Goal: Information Seeking & Learning: Learn about a topic

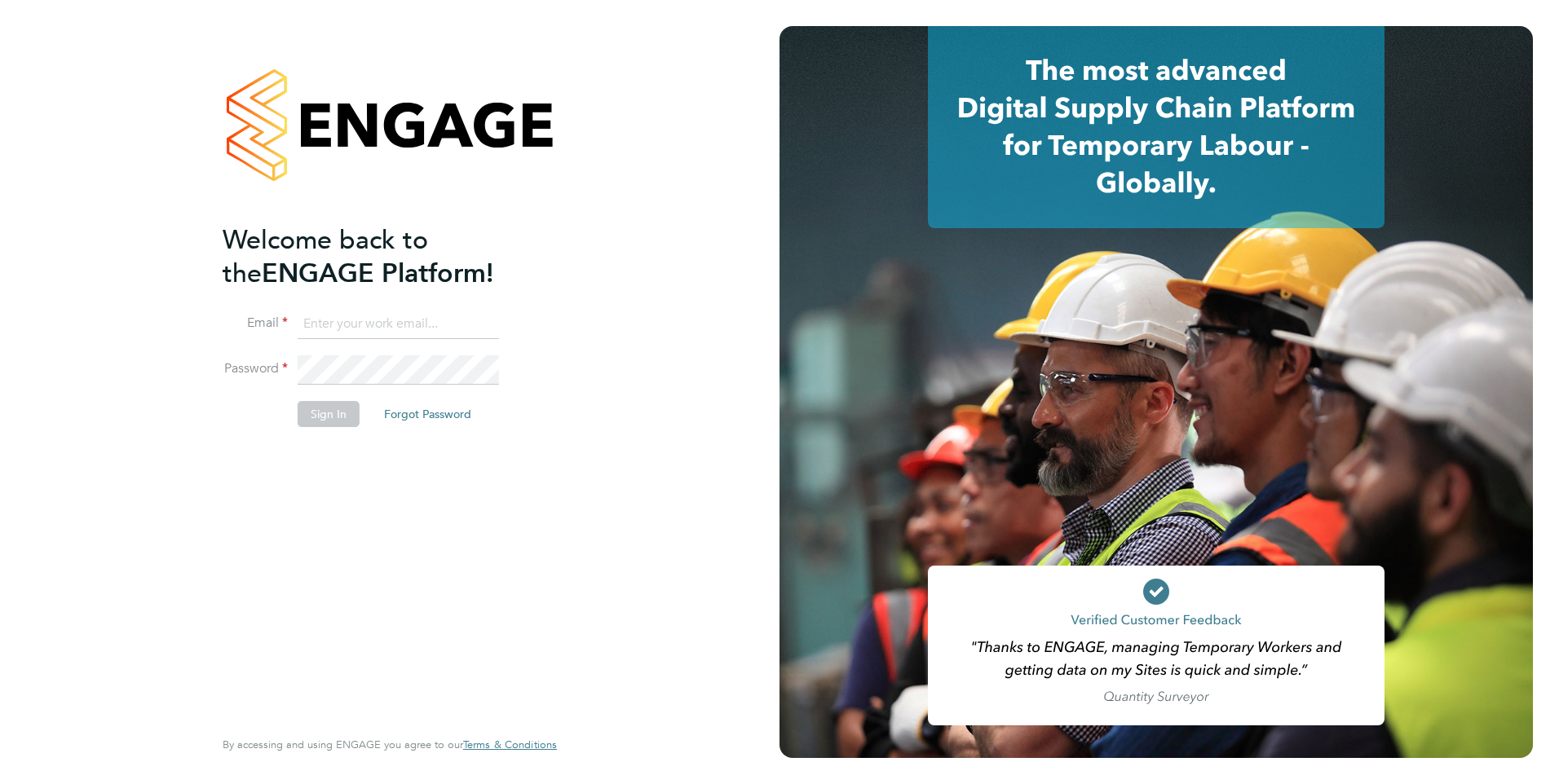
type input "amy.garcia@danielowen.co.uk"
click at [337, 403] on button "Sign In" at bounding box center [329, 413] width 62 height 26
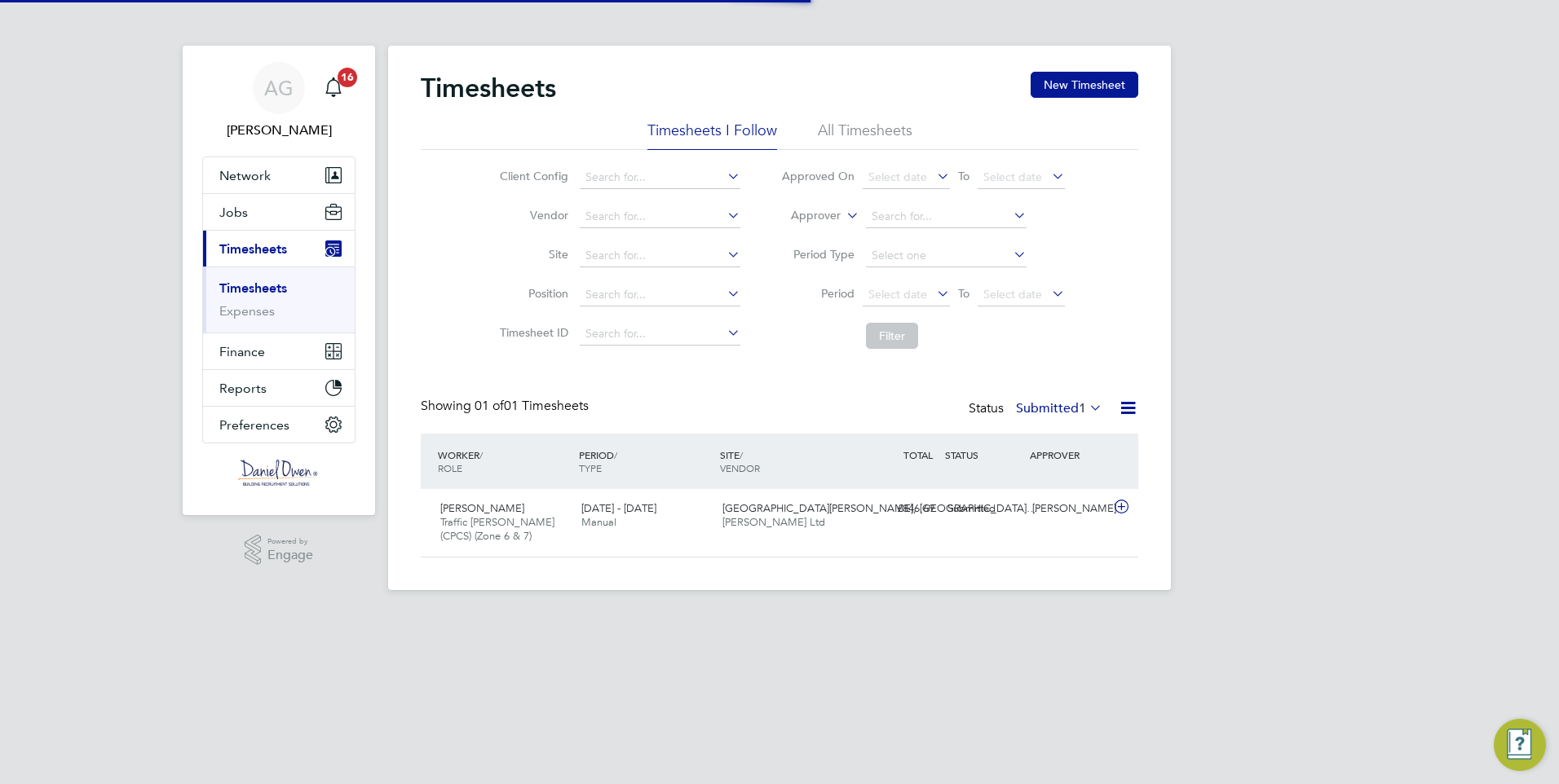
scroll to position [42, 142]
click at [275, 219] on button "Jobs" at bounding box center [278, 211] width 152 height 36
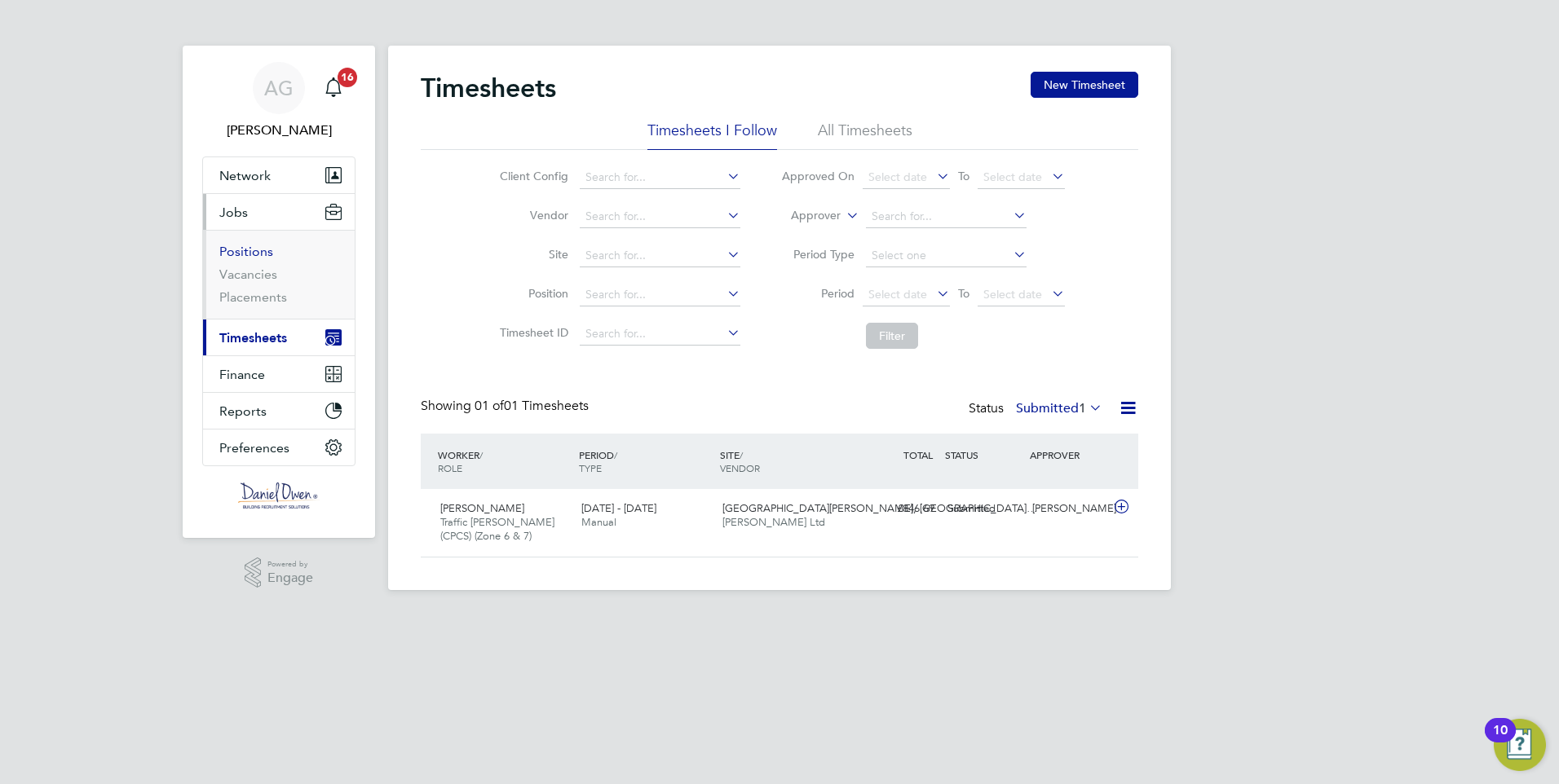
click at [255, 254] on link "Positions" at bounding box center [247, 252] width 54 height 15
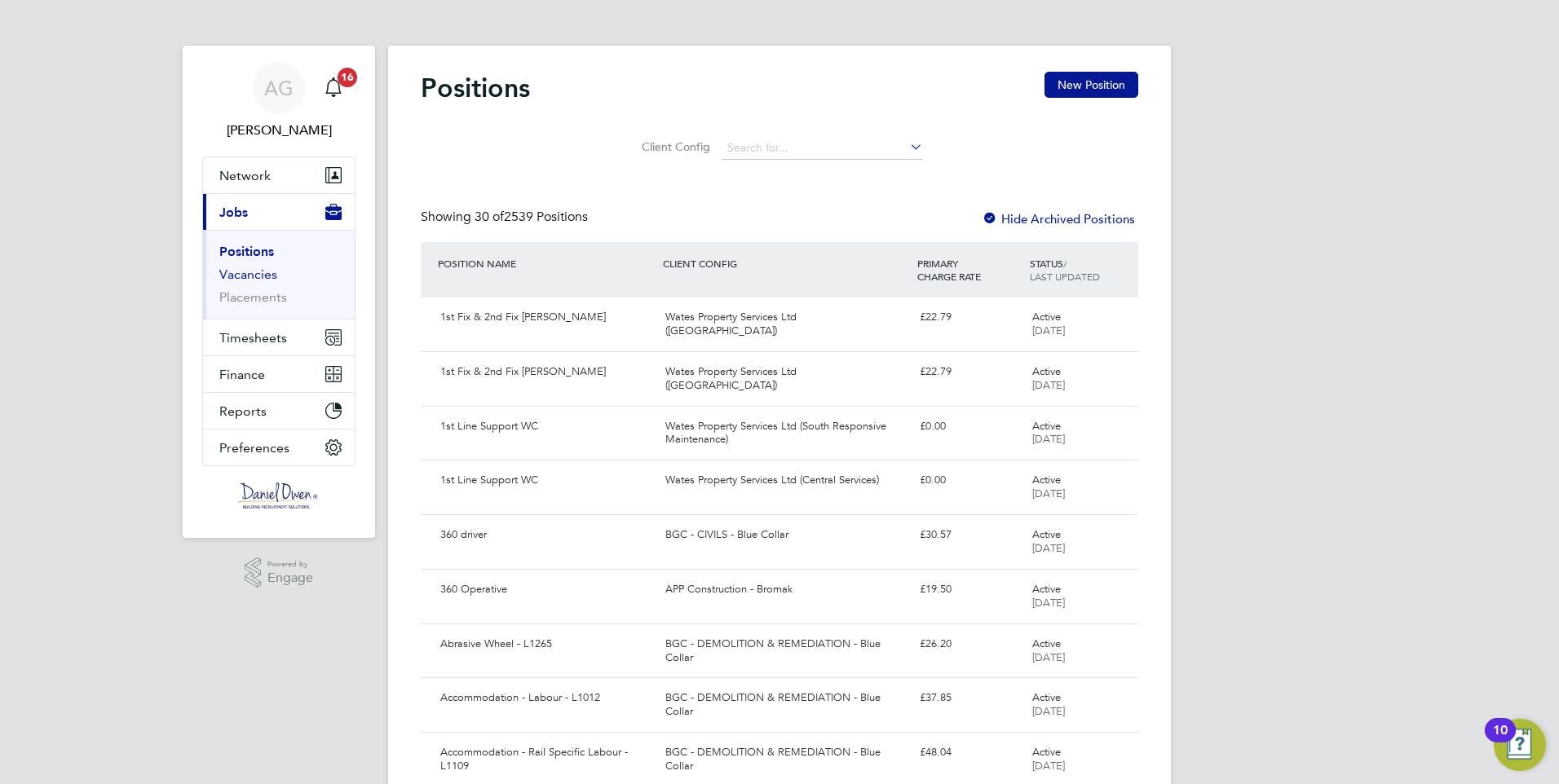
click at [258, 274] on link "Vacancies" at bounding box center [248, 274] width 58 height 15
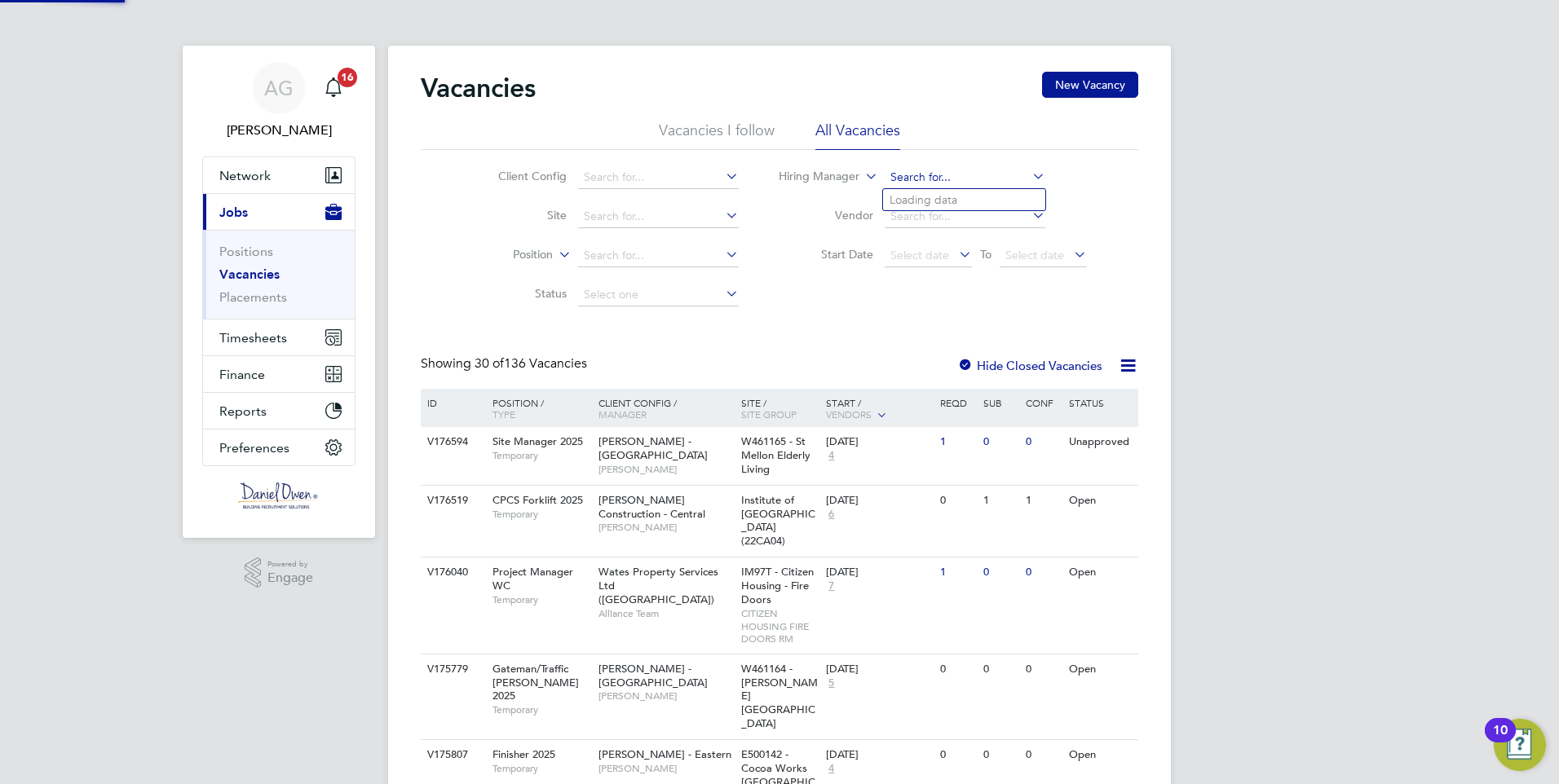
click at [891, 171] on input at bounding box center [965, 177] width 161 height 23
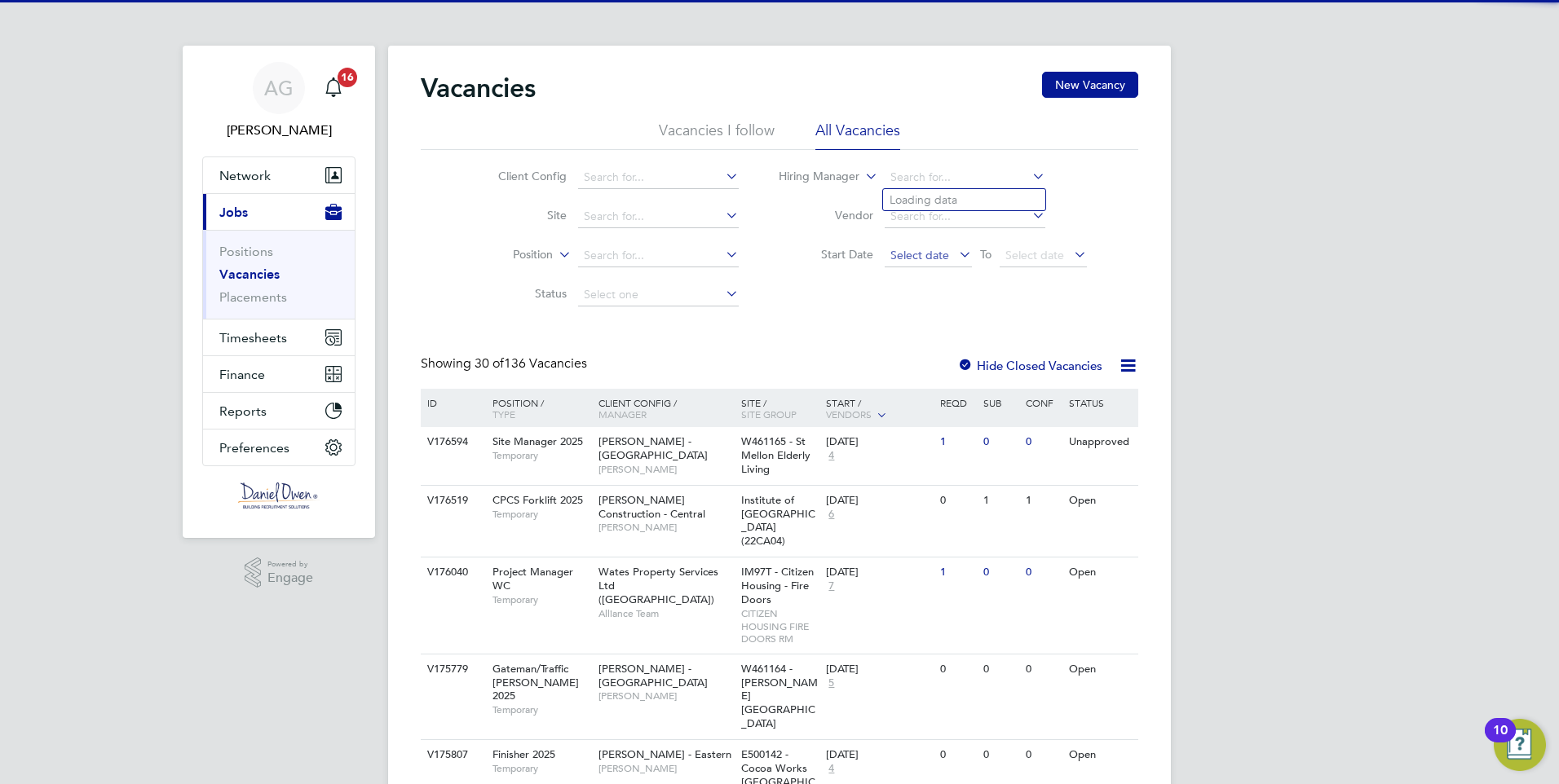
click at [902, 251] on span "Select date" at bounding box center [920, 255] width 59 height 14
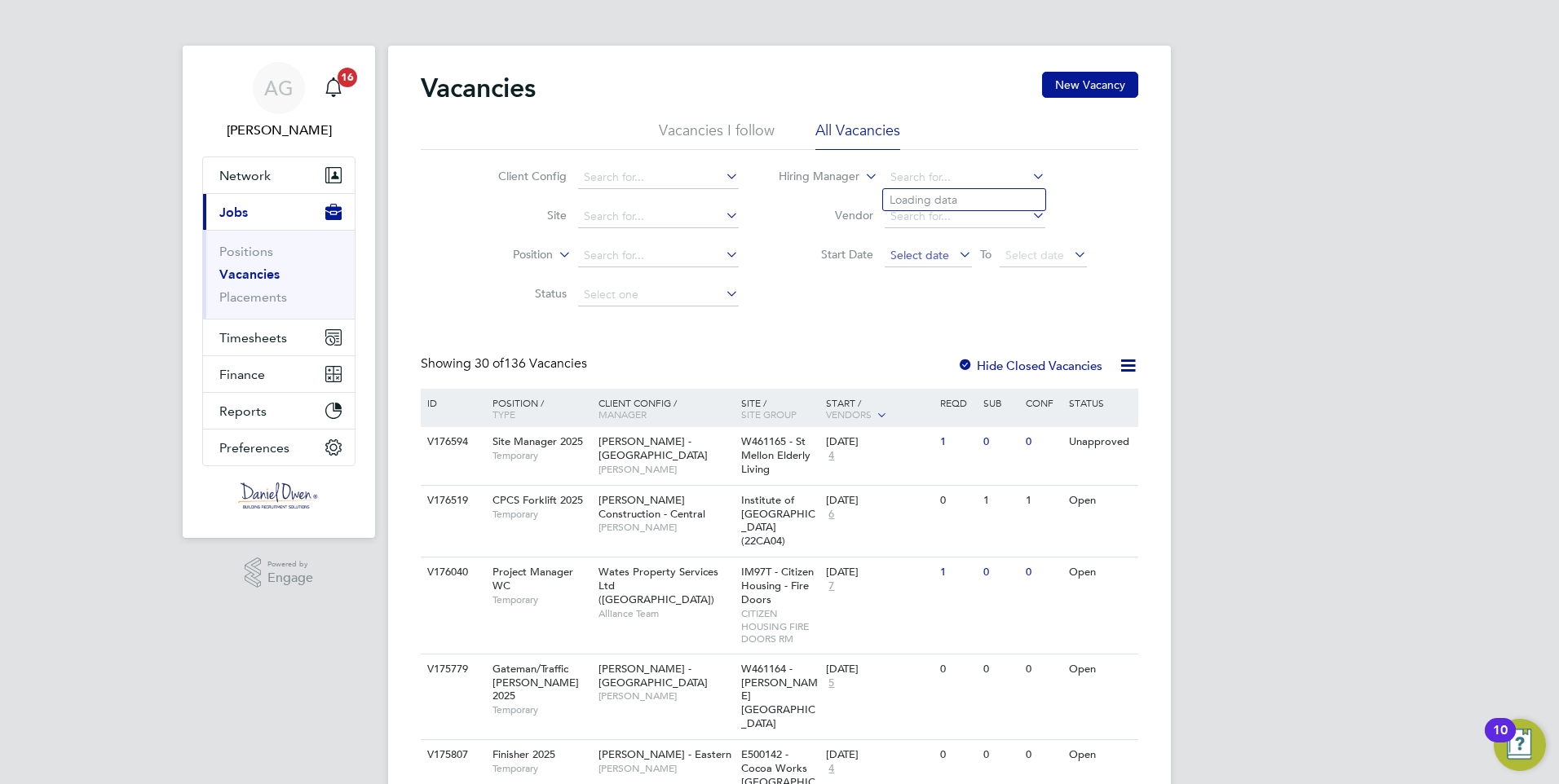
scroll to position [635, 0]
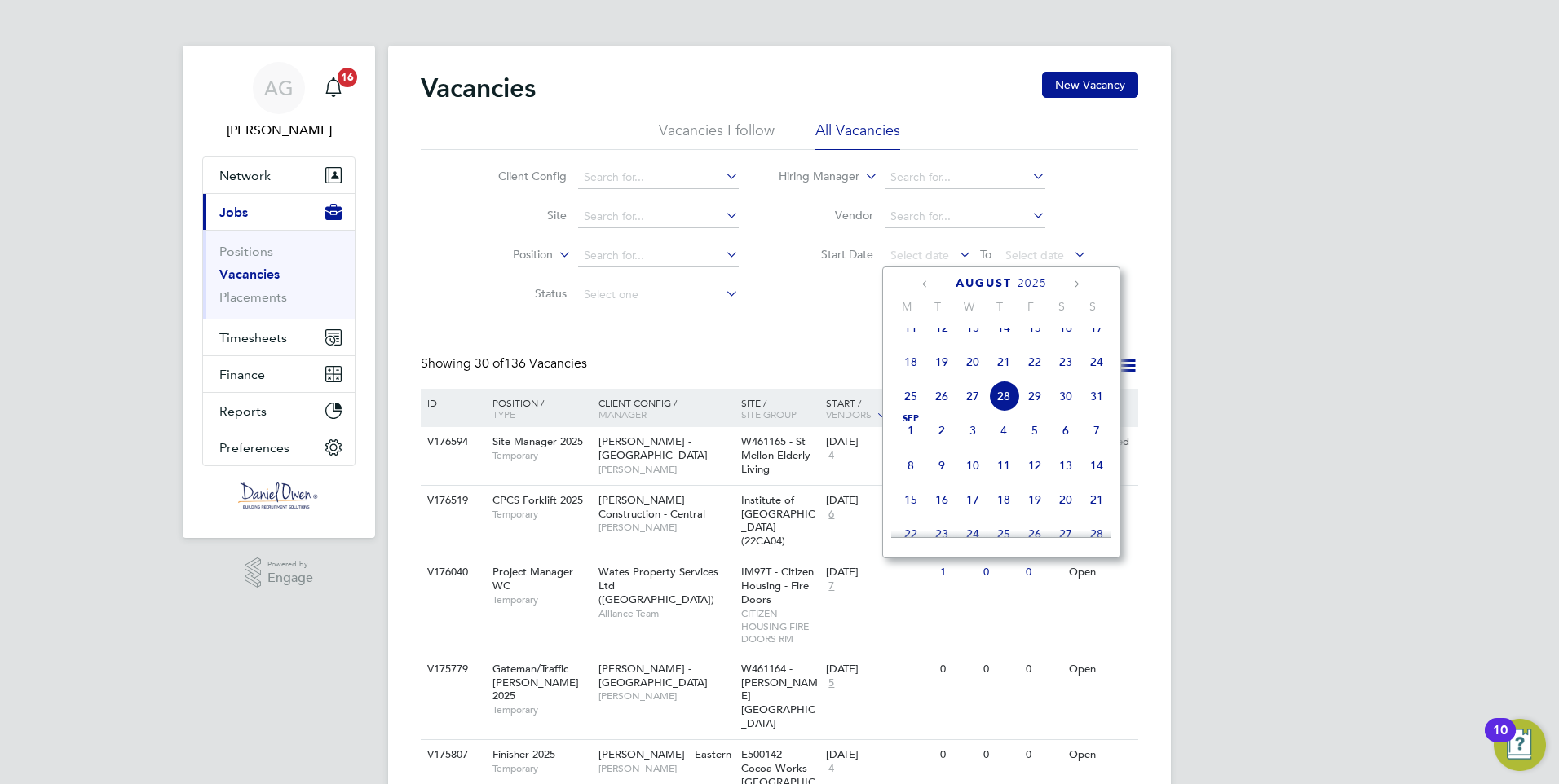
click at [704, 141] on li "Vacancies I follow" at bounding box center [717, 135] width 116 height 29
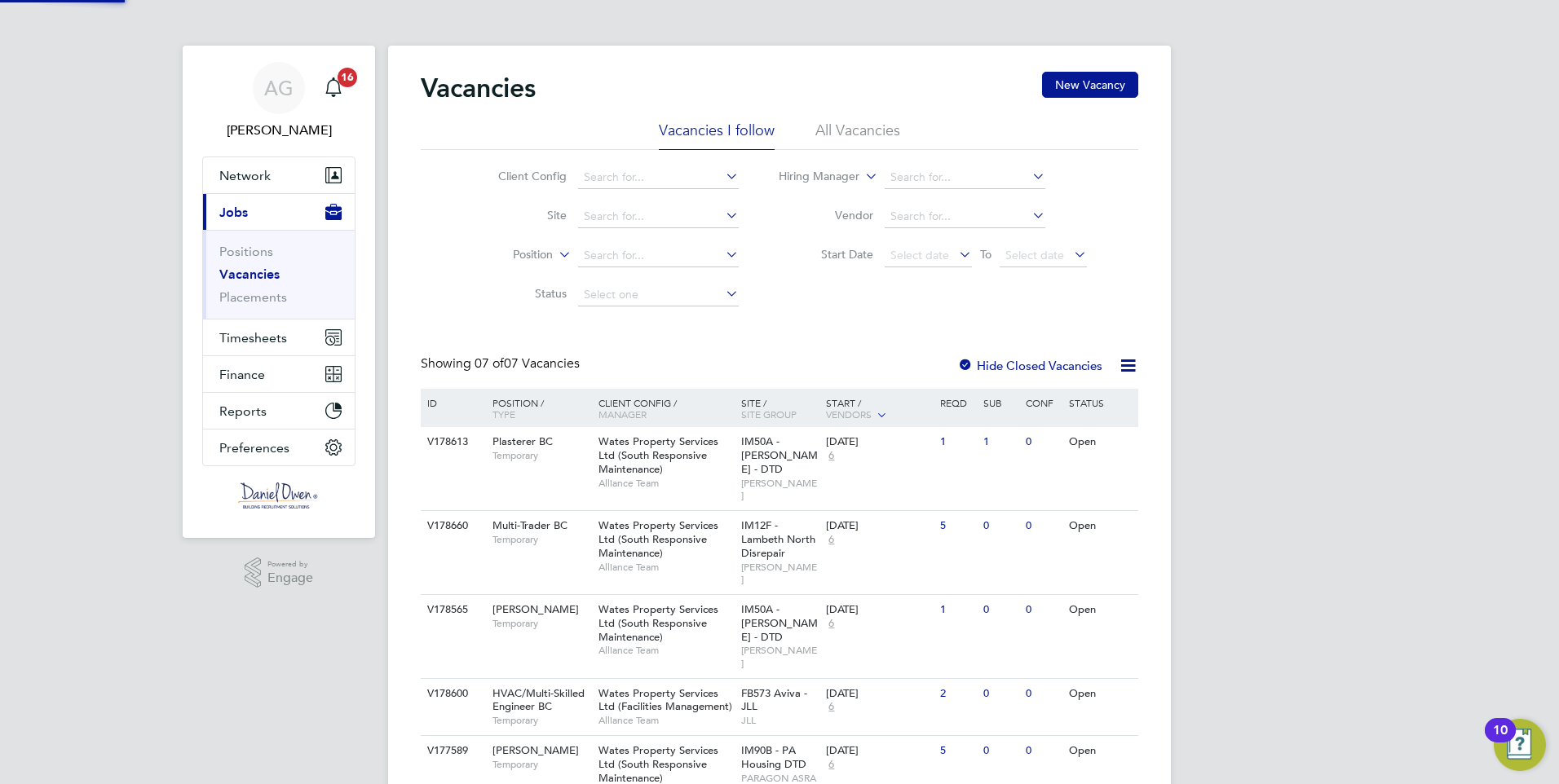
click at [812, 136] on ul "Vacancies I follow All Vacancies" at bounding box center [780, 135] width 718 height 29
click at [863, 141] on li "All Vacancies" at bounding box center [857, 135] width 85 height 29
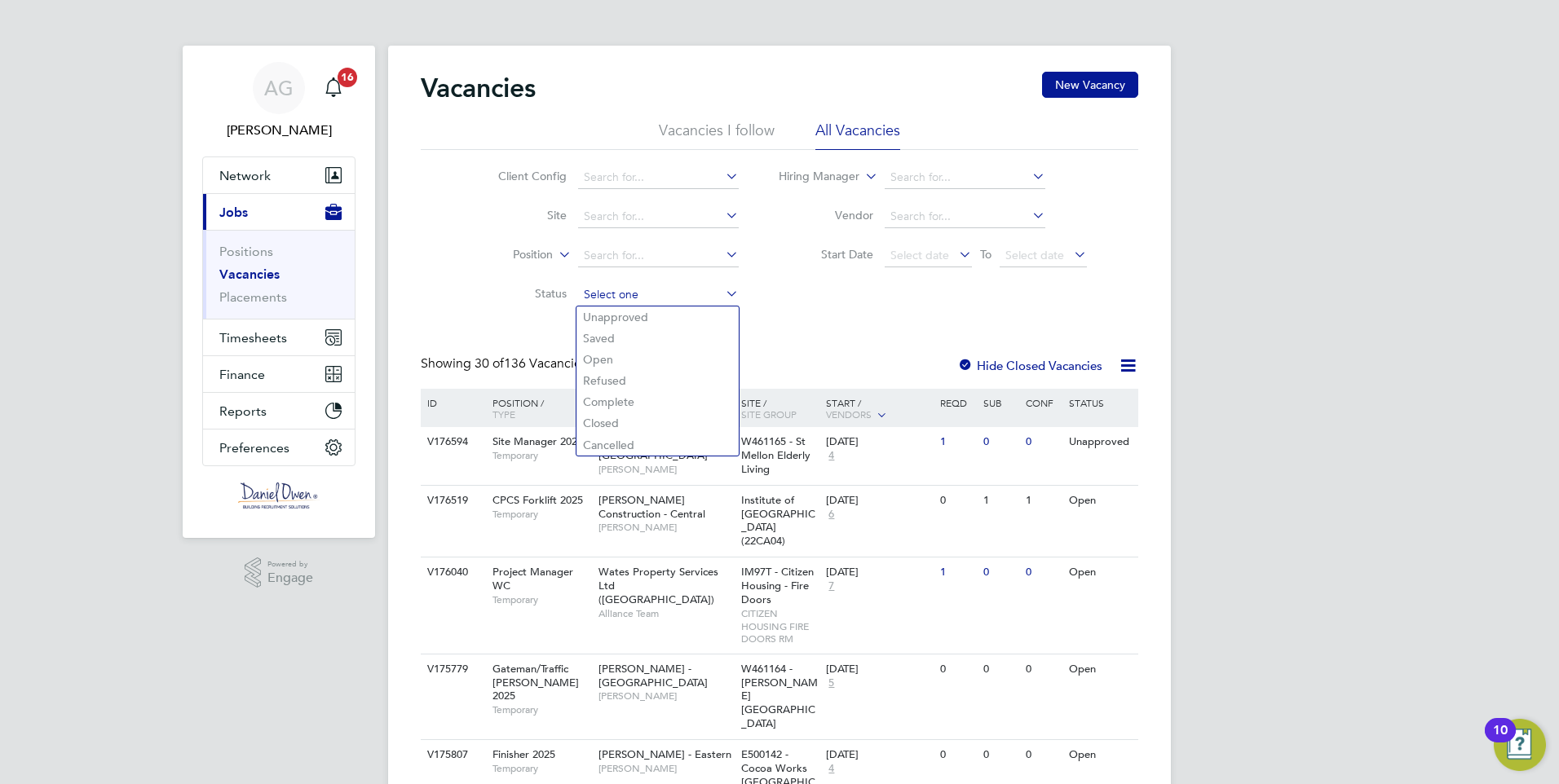
click at [647, 294] on input at bounding box center [658, 294] width 161 height 23
click at [653, 252] on input at bounding box center [658, 256] width 161 height 23
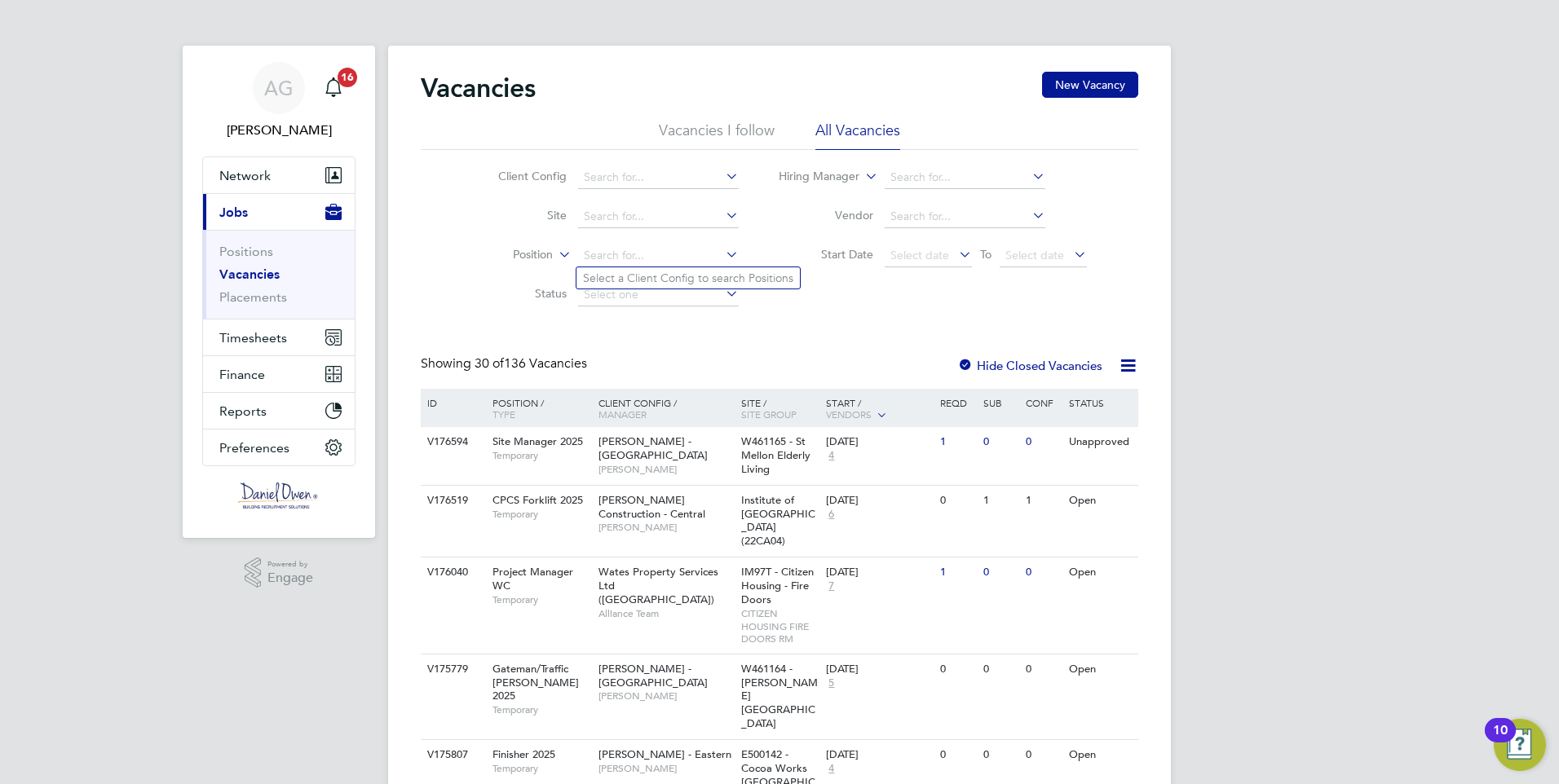
drag, startPoint x: 773, startPoint y: 254, endPoint x: 749, endPoint y: 259, distance: 24.5
click at [771, 257] on li "Start Date Select date To Select date" at bounding box center [933, 256] width 348 height 39
click at [722, 260] on icon at bounding box center [722, 254] width 0 height 23
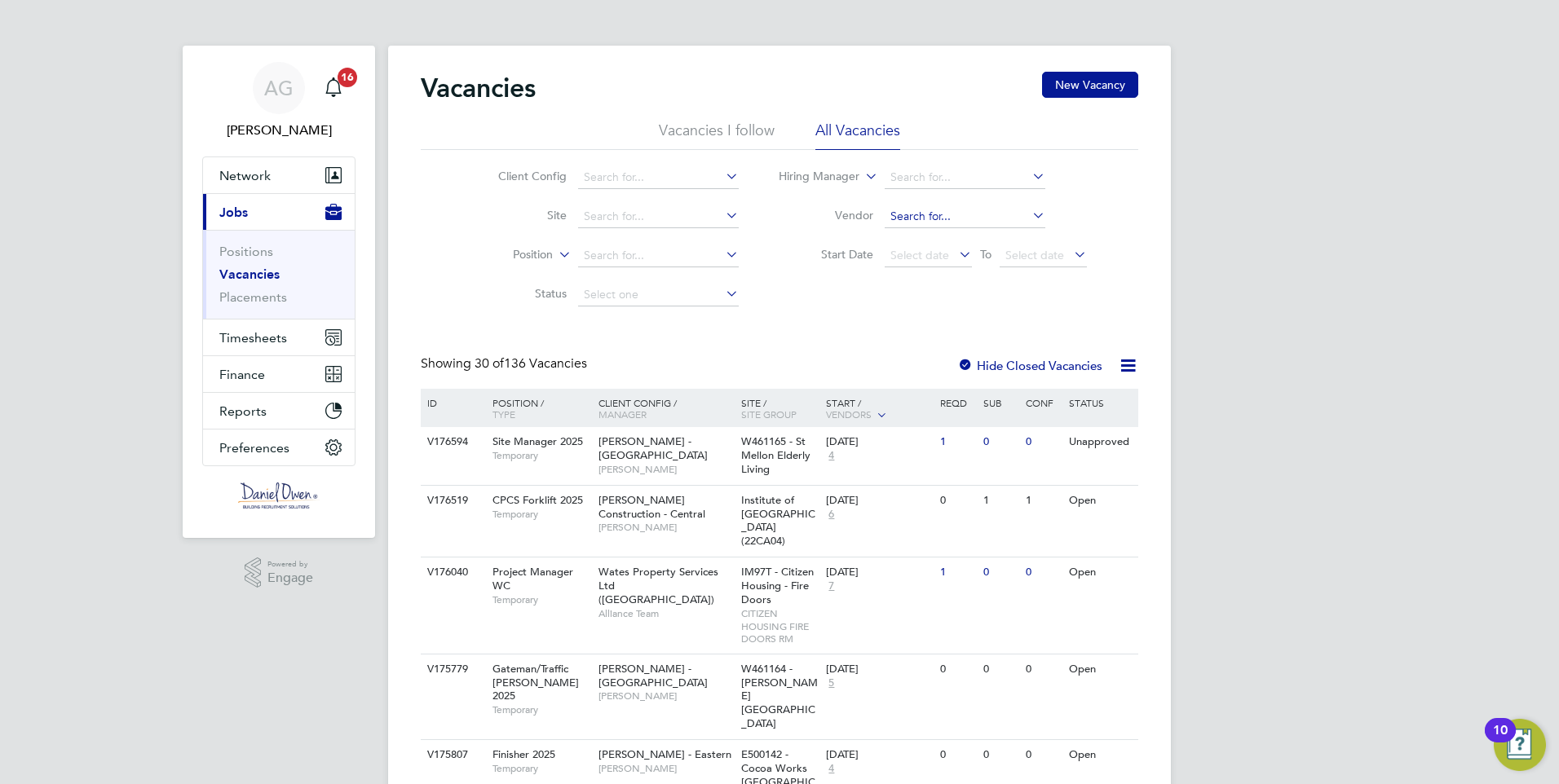
click at [930, 212] on input at bounding box center [965, 216] width 161 height 23
click at [1013, 175] on input at bounding box center [965, 177] width 161 height 23
click at [1029, 172] on icon at bounding box center [1029, 175] width 0 height 23
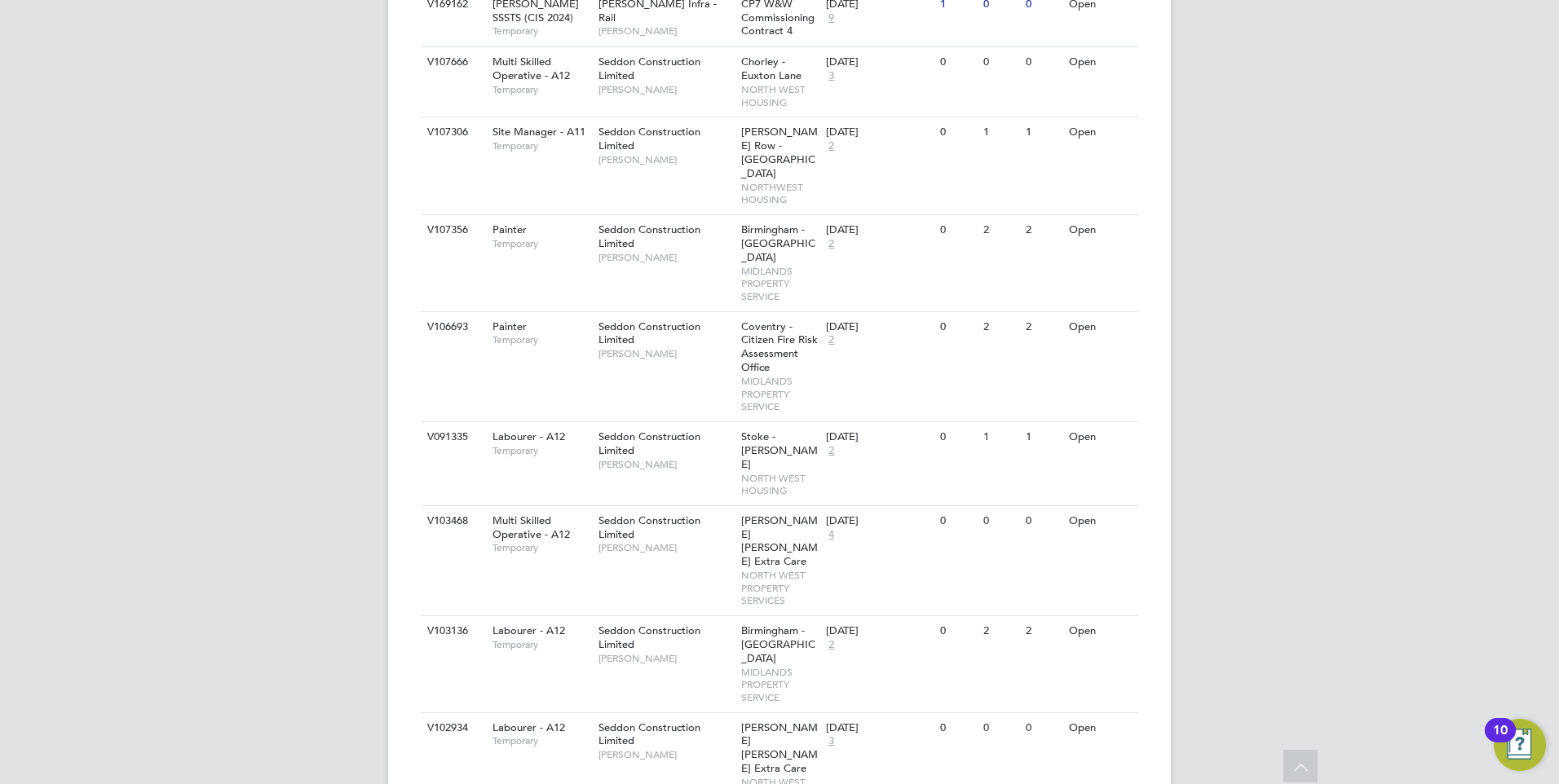
scroll to position [1714, 0]
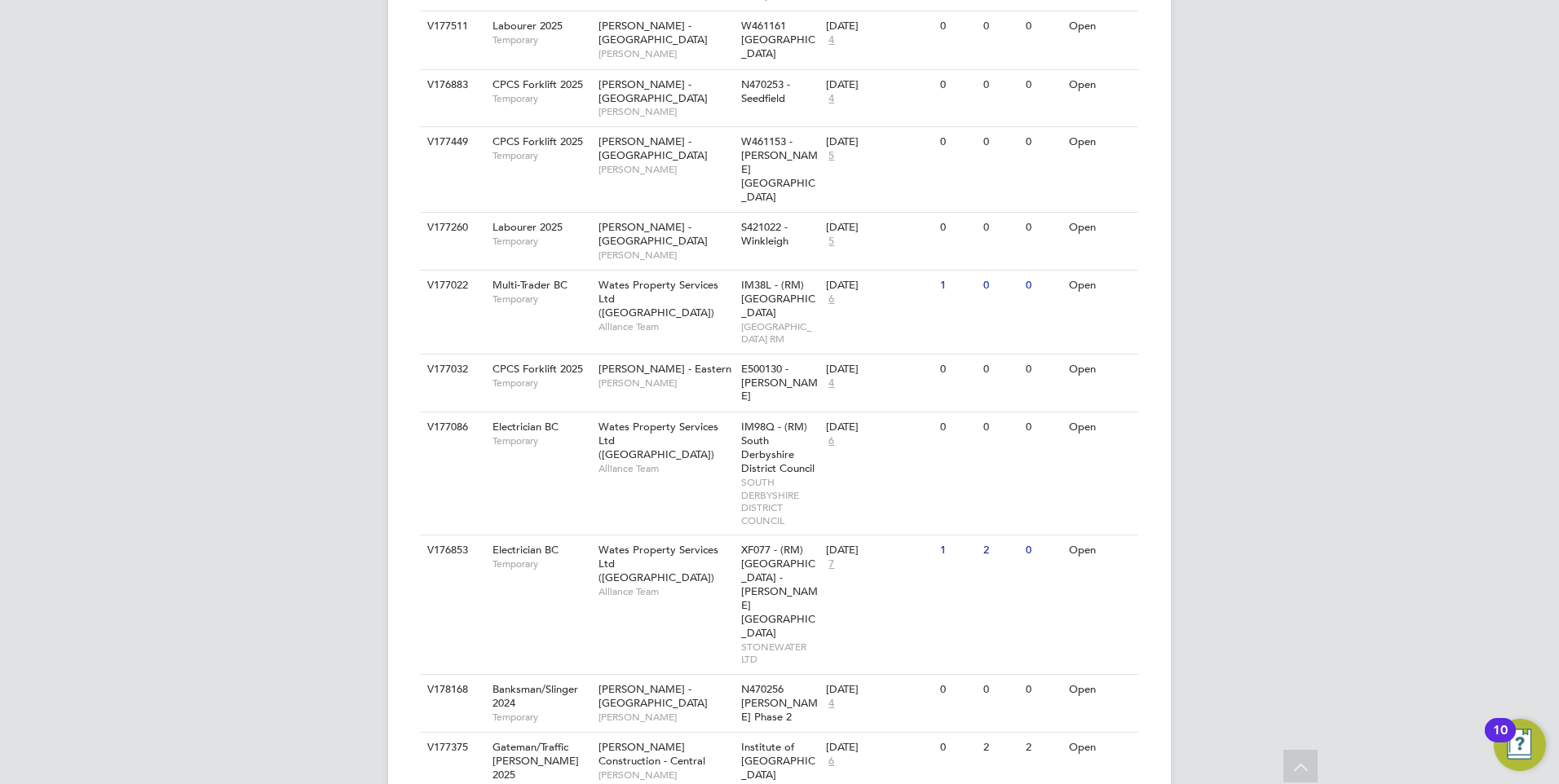
scroll to position [3507, 0]
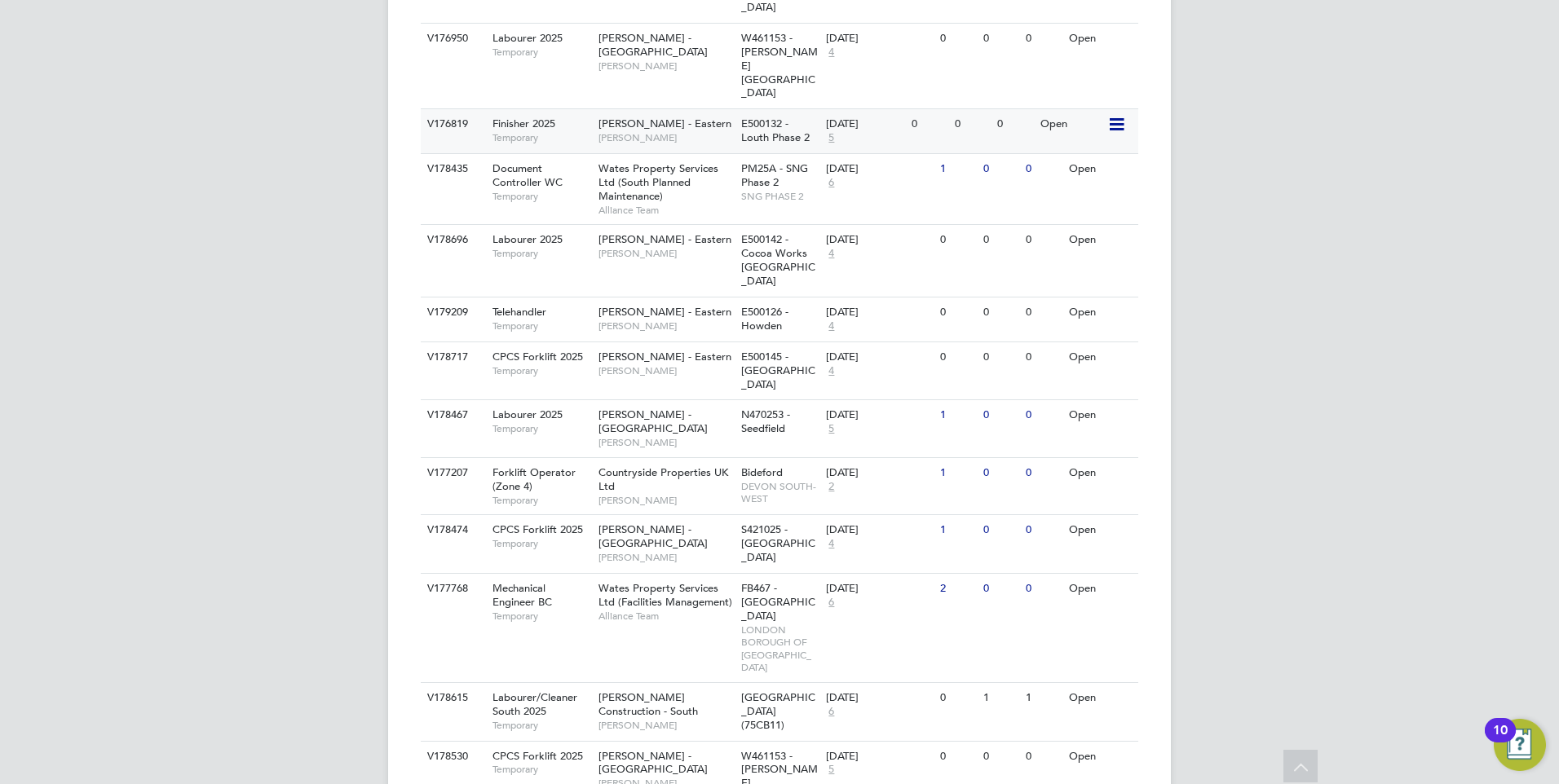
scroll to position [4893, 0]
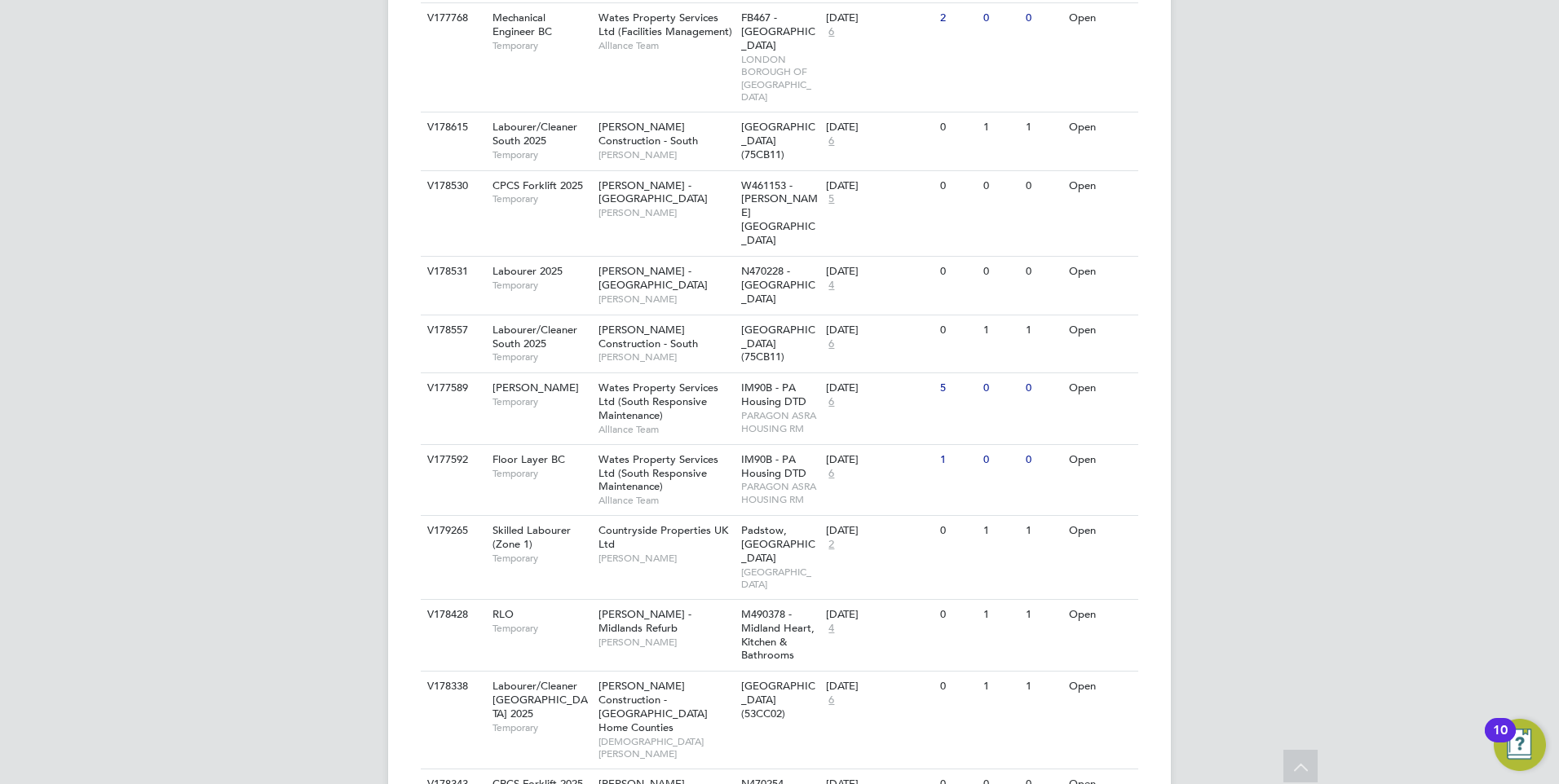
scroll to position [5355, 0]
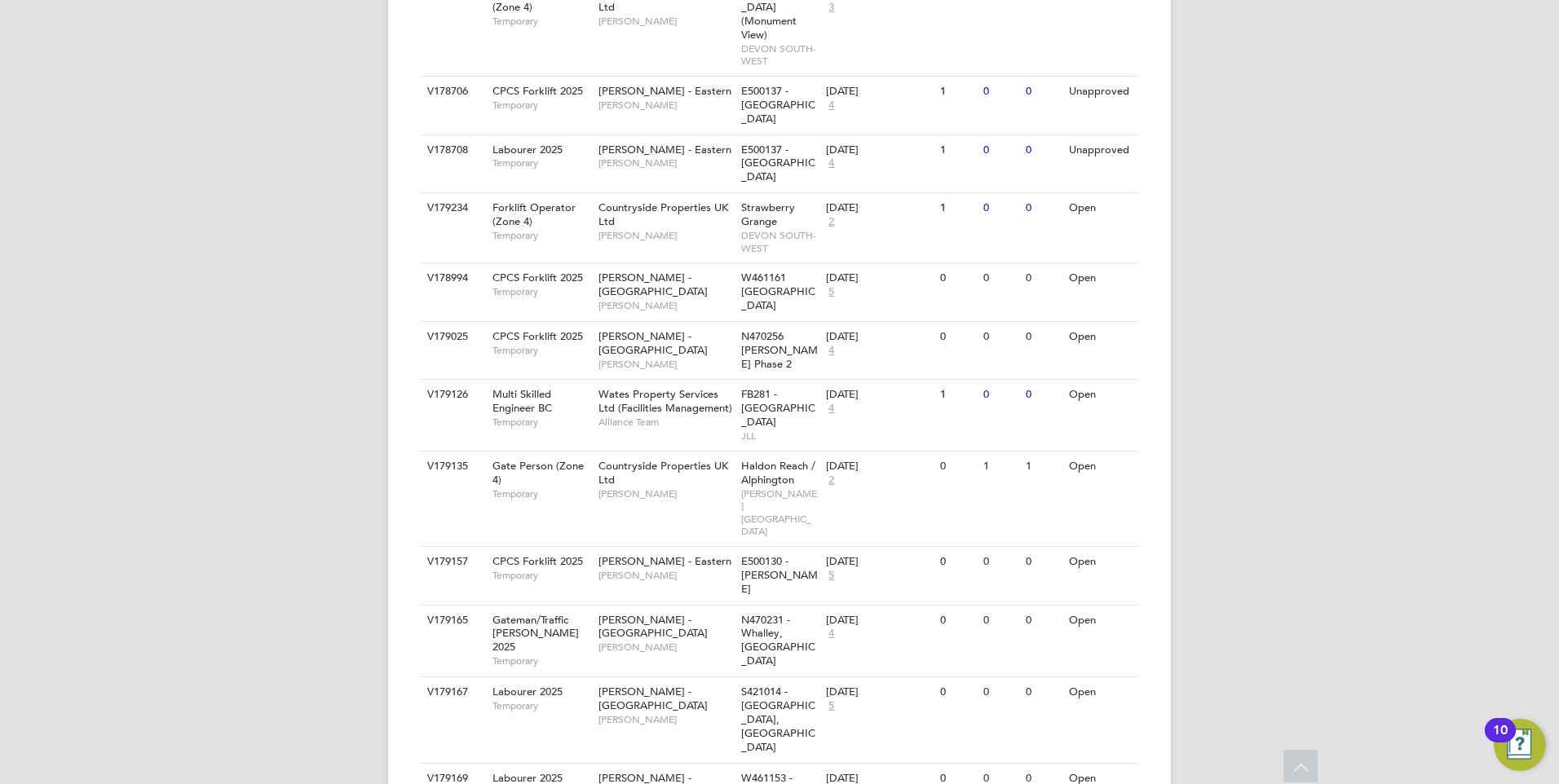
scroll to position [7185, 0]
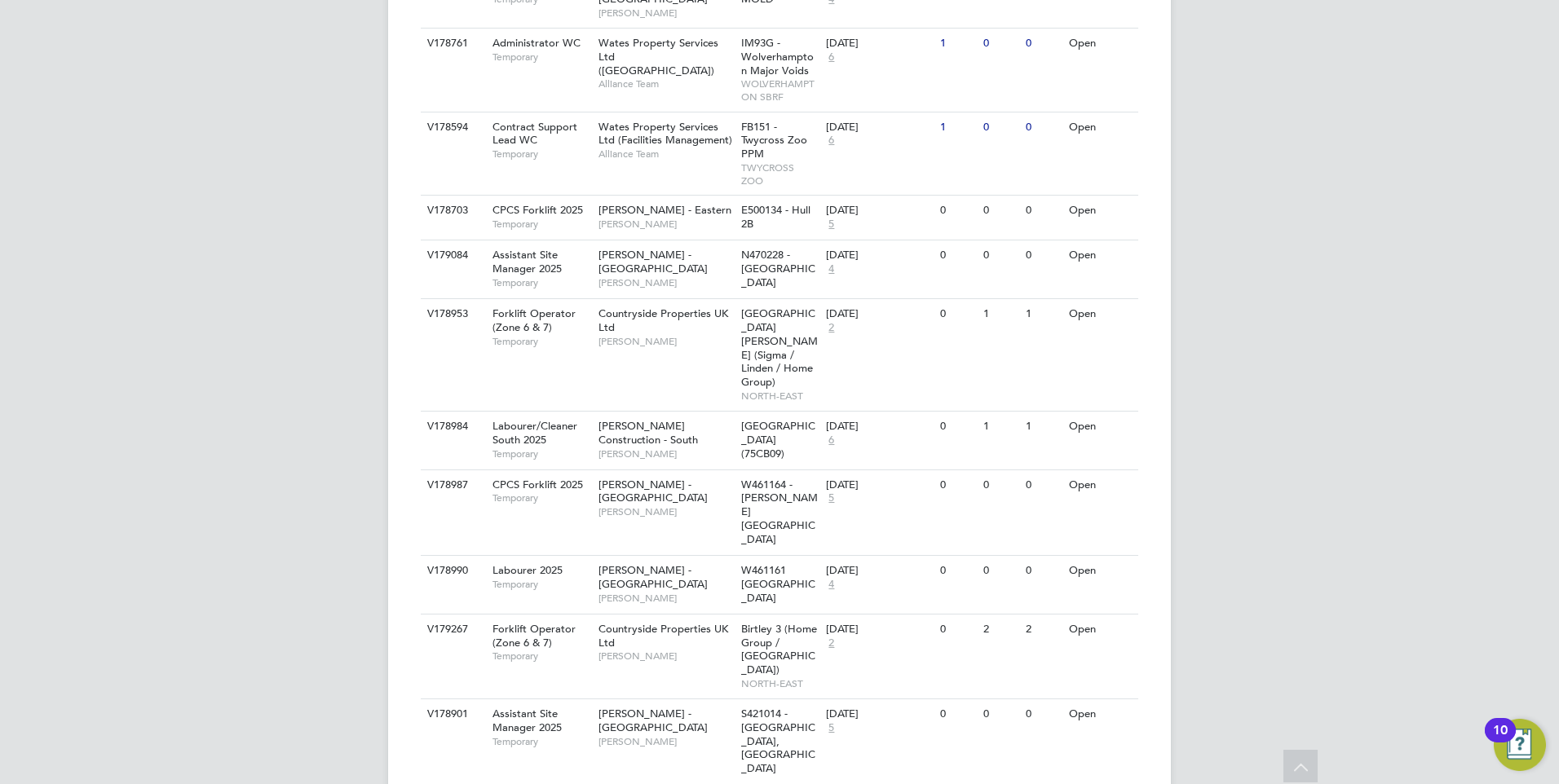
scroll to position [8061, 0]
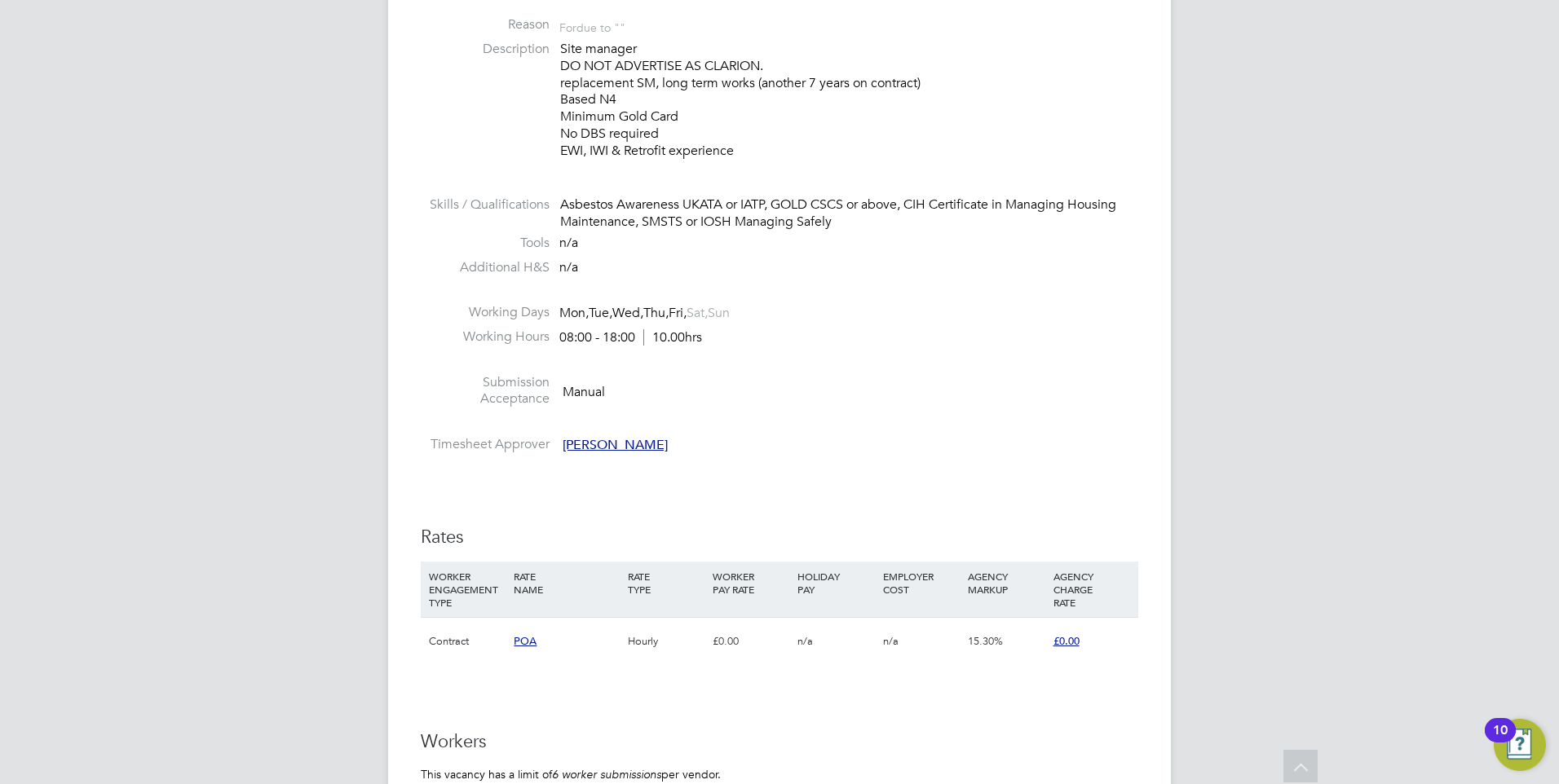
scroll to position [979, 0]
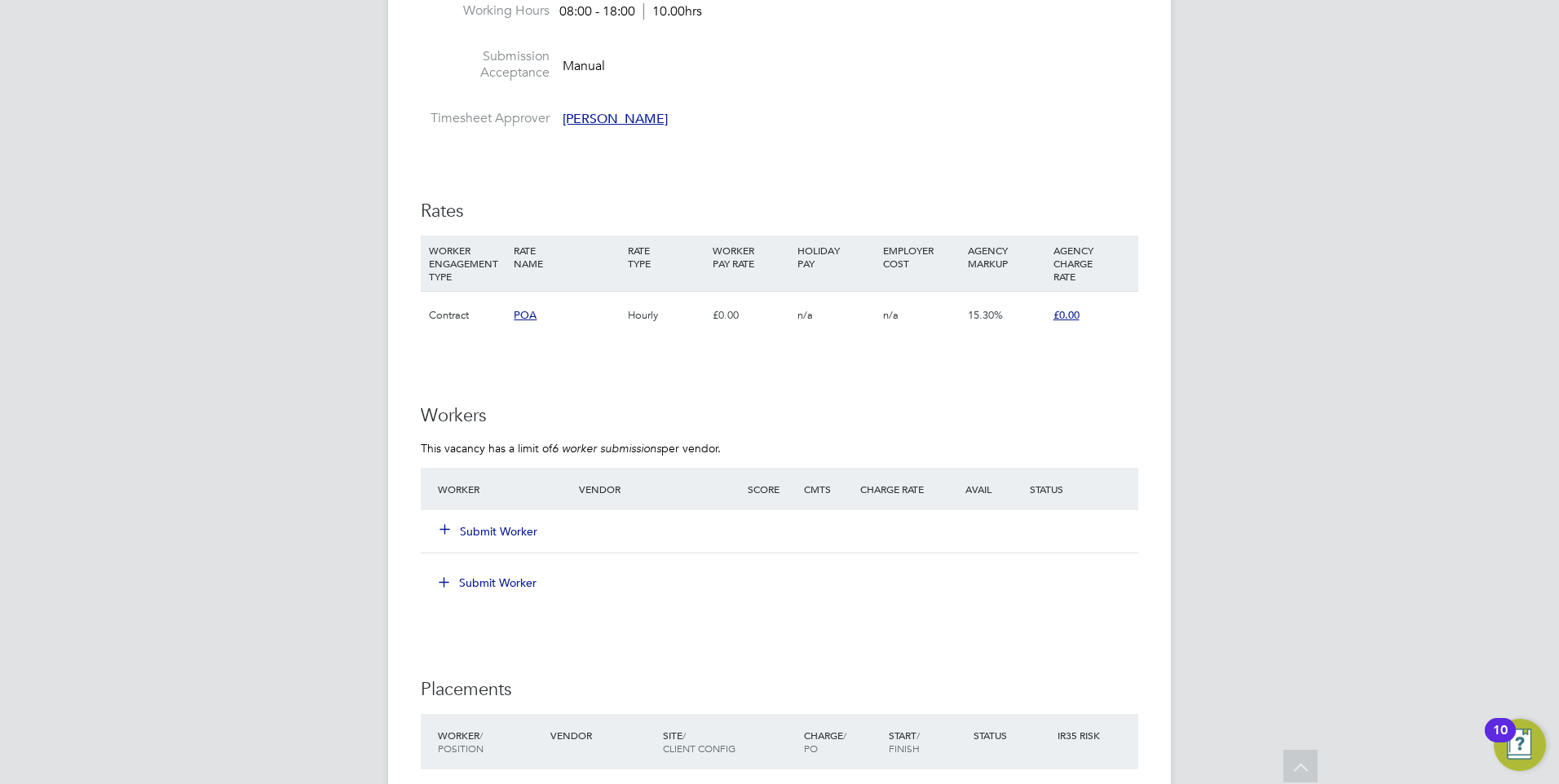
click at [523, 315] on span "POA" at bounding box center [524, 314] width 23 height 14
click at [942, 391] on div "IR35 Determination IR35 Status Disabled for this client. This feature can be en…" at bounding box center [780, 293] width 718 height 1851
